Goal: Navigation & Orientation: Find specific page/section

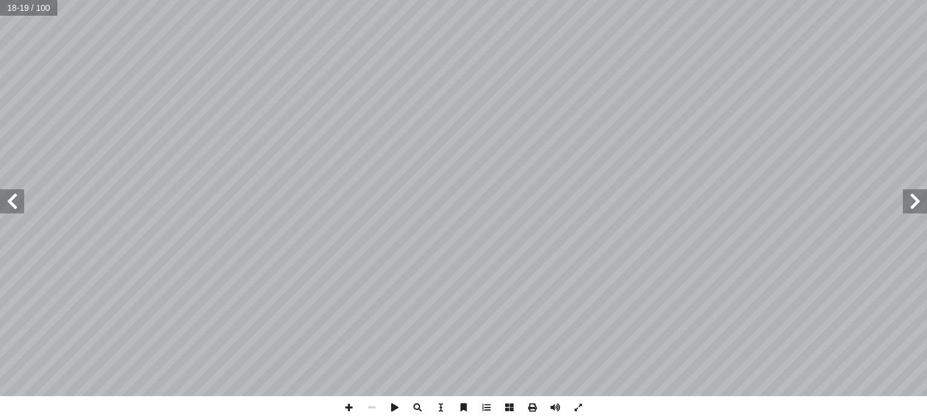
click at [914, 199] on span at bounding box center [915, 201] width 24 height 24
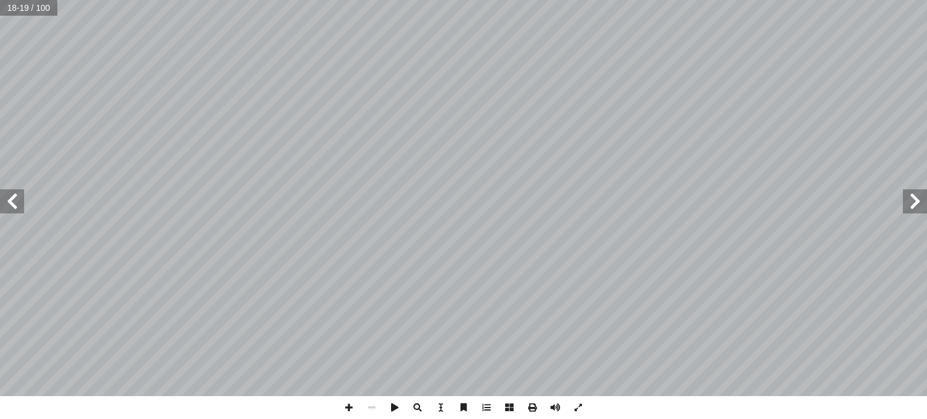
click at [914, 199] on span at bounding box center [915, 201] width 24 height 24
